Goal: Entertainment & Leisure: Consume media (video, audio)

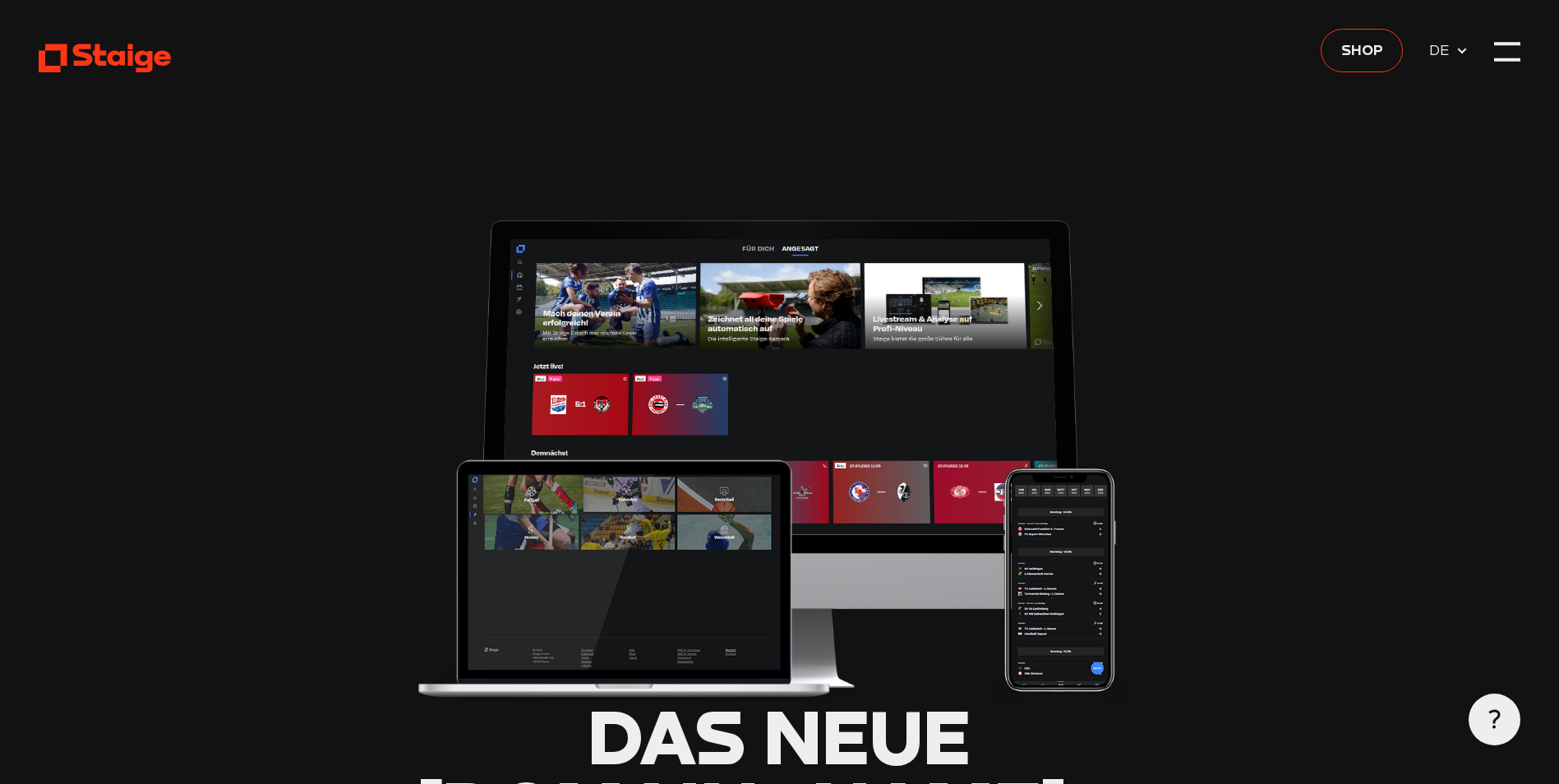
type input "0.8"
click at [89, 50] on use at bounding box center [105, 59] width 132 height 29
click at [1514, 52] on div at bounding box center [1506, 51] width 26 height 26
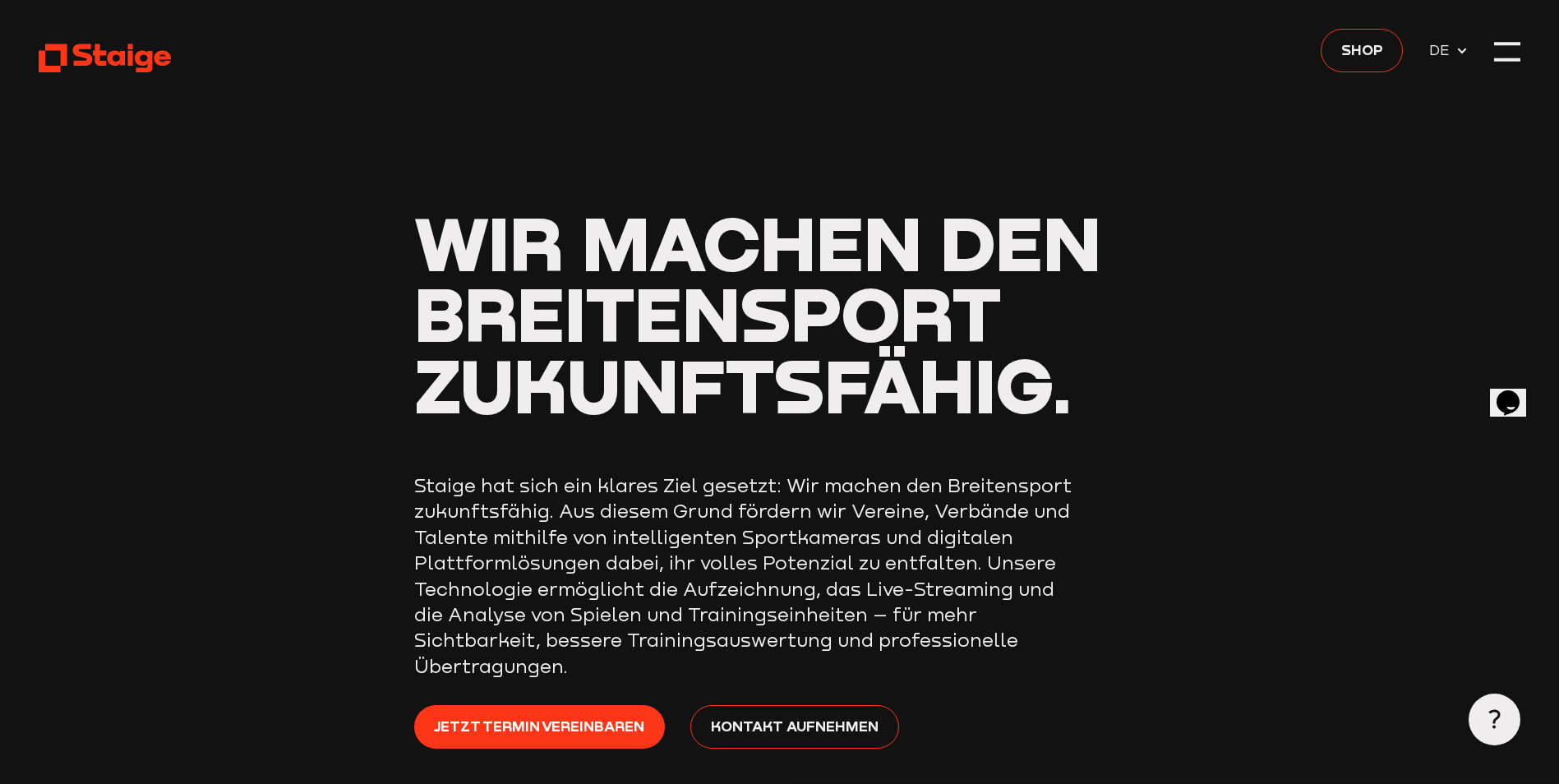
click at [796, 59] on header "Wir machen den Breitensport zukunftsfähig. Staige hat sich ein klares Ziel gese…" at bounding box center [779, 439] width 1481 height 878
click at [415, 203] on span "Wir machen den Breitensport zukunftsfähig." at bounding box center [758, 313] width 687 height 232
click at [134, 45] on icon at bounding box center [105, 58] width 132 height 32
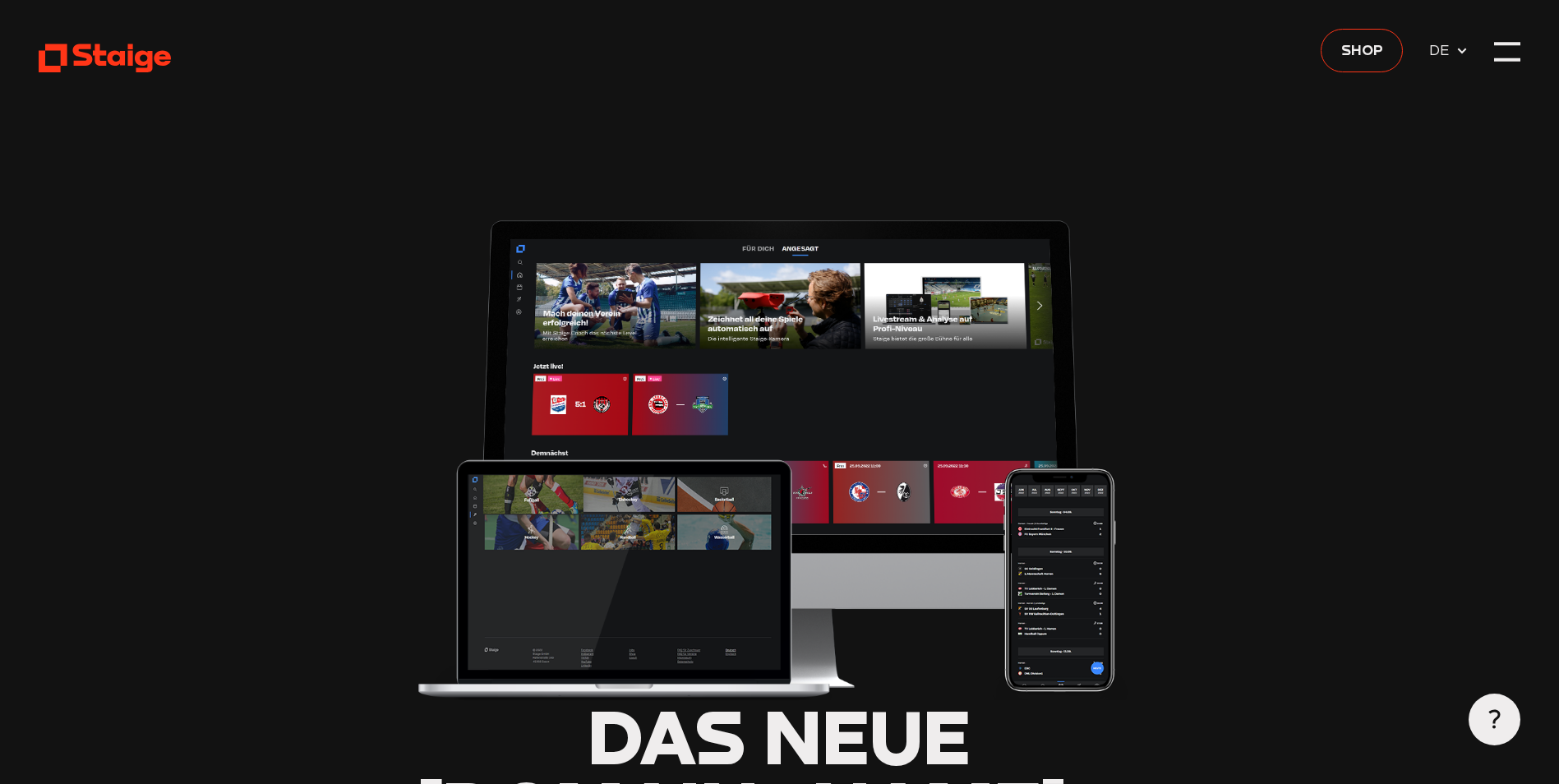
type input "0.8"
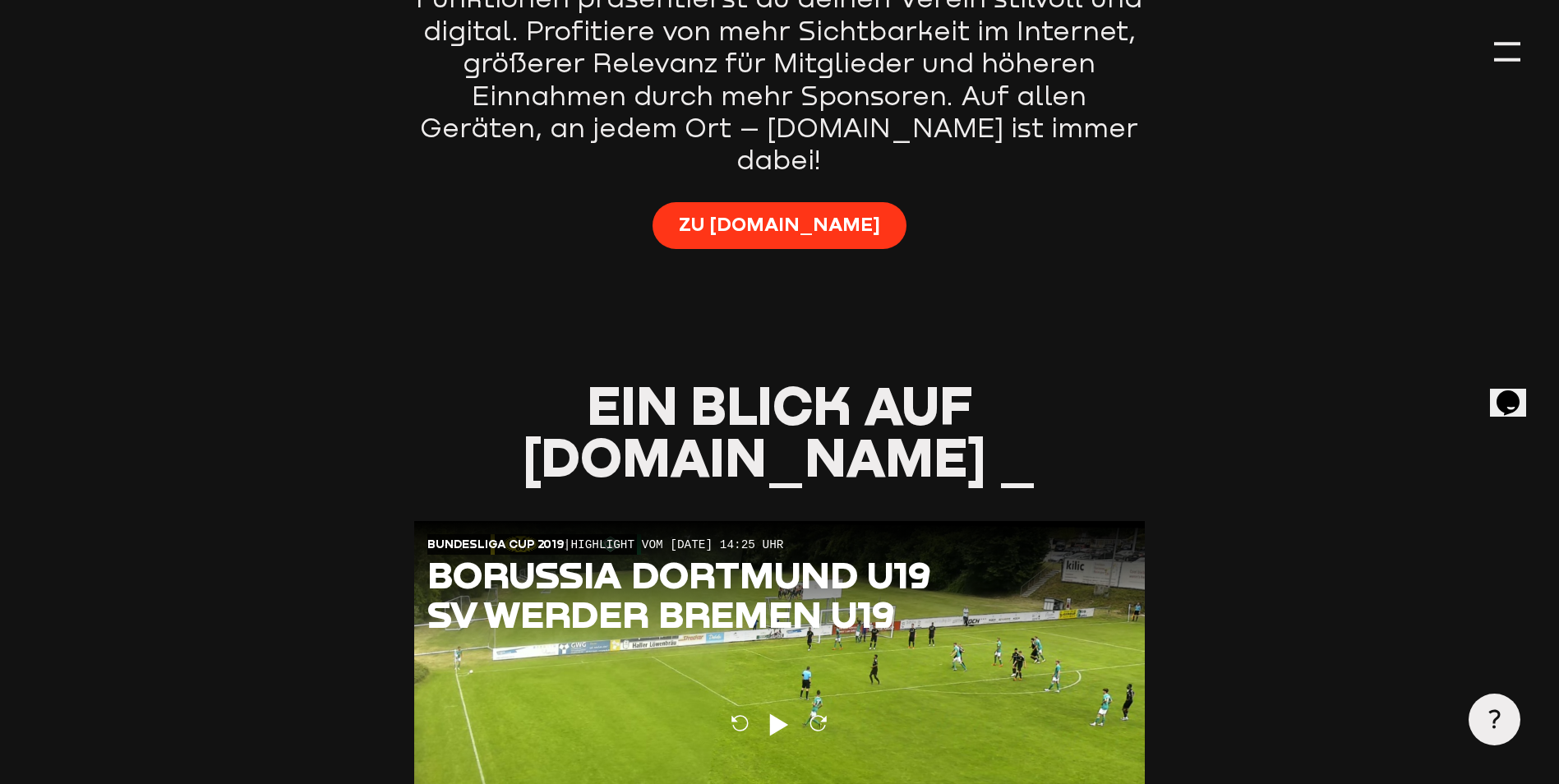
scroll to position [1315, 0]
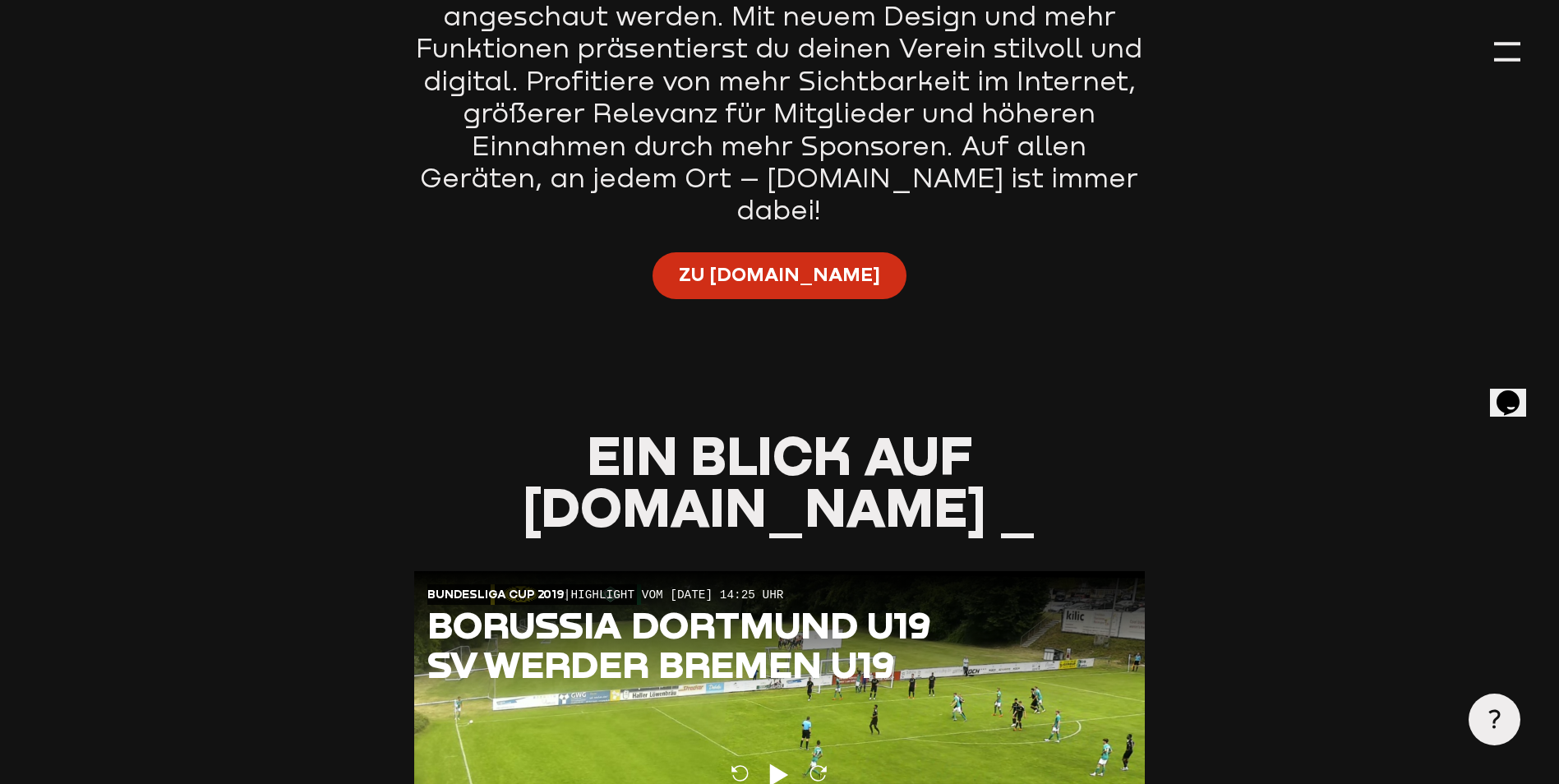
click at [779, 261] on span "Zu [DOMAIN_NAME]" at bounding box center [779, 274] width 201 height 26
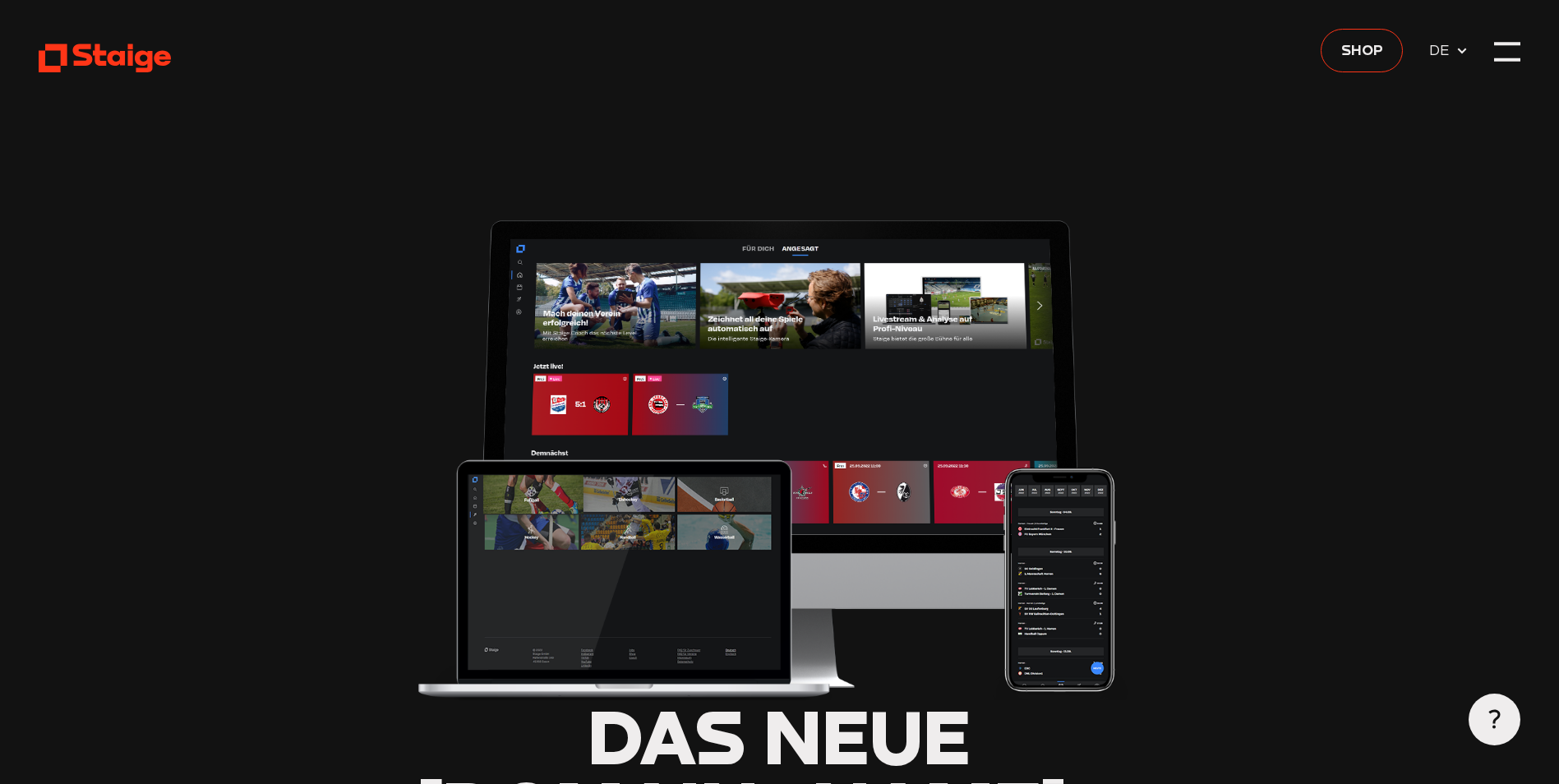
type input "0.8"
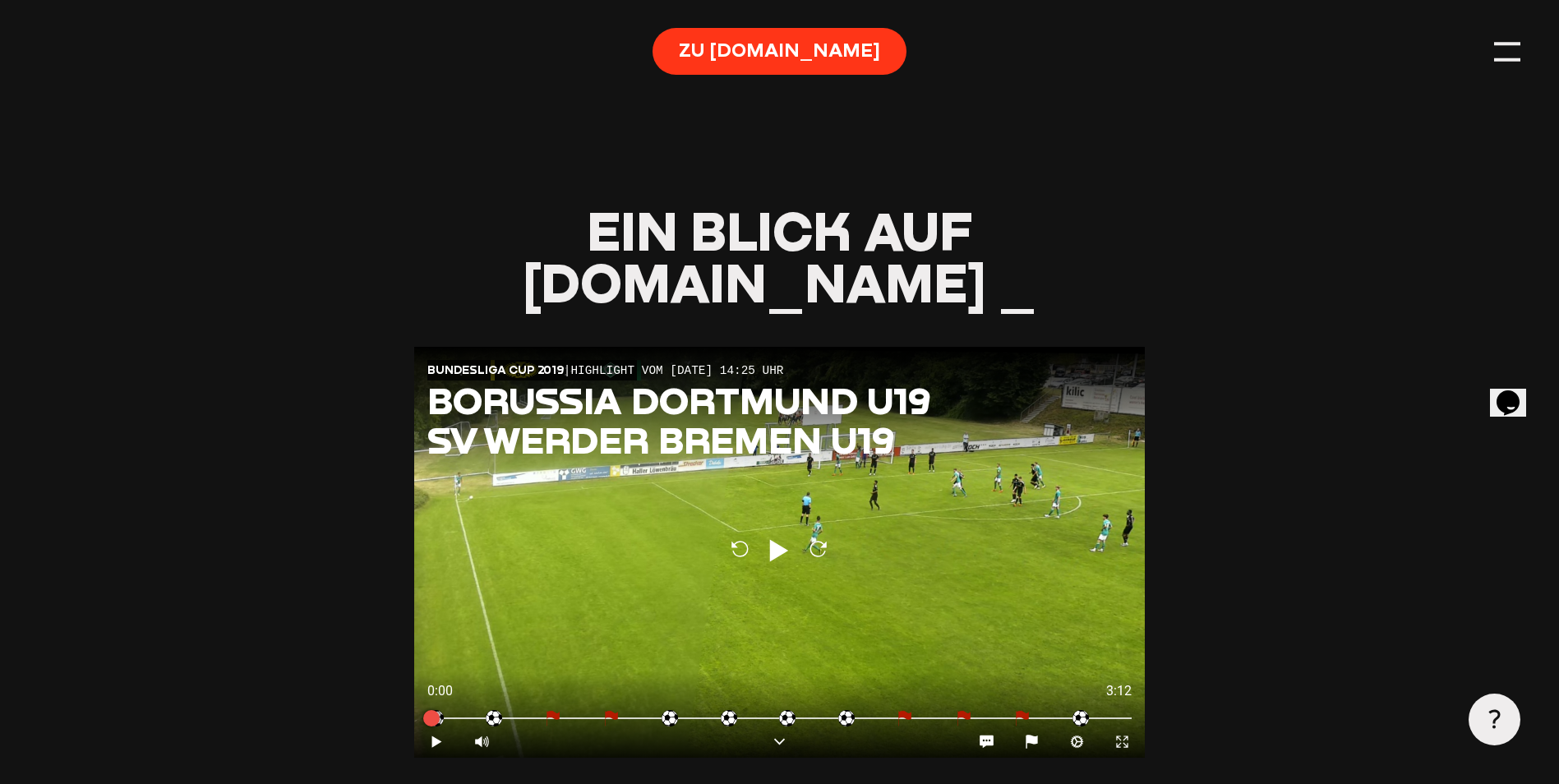
scroll to position [1150, 0]
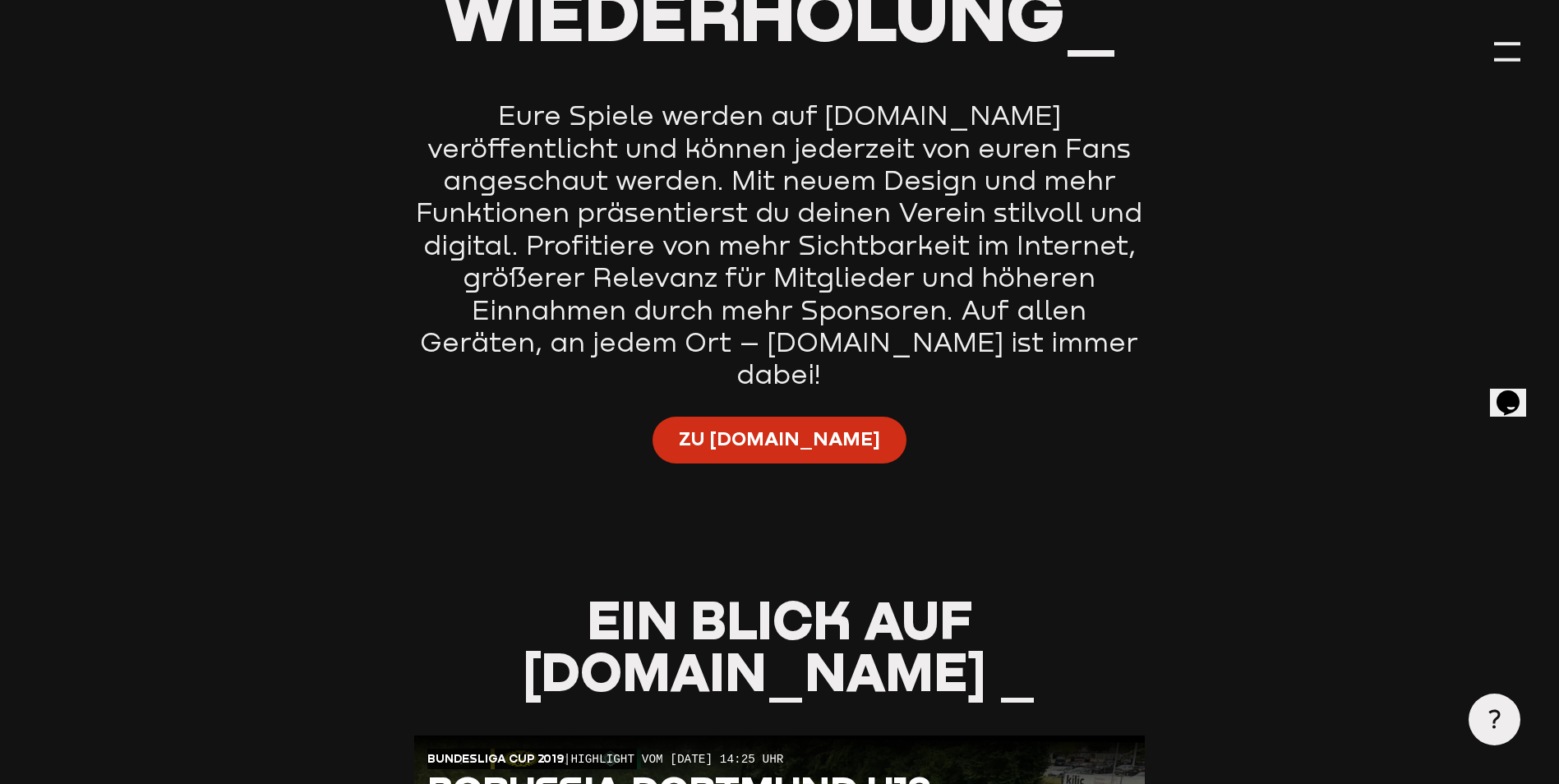
click at [771, 426] on span "Zu [DOMAIN_NAME]" at bounding box center [779, 438] width 201 height 26
